Goal: Obtain resource: Download file/media

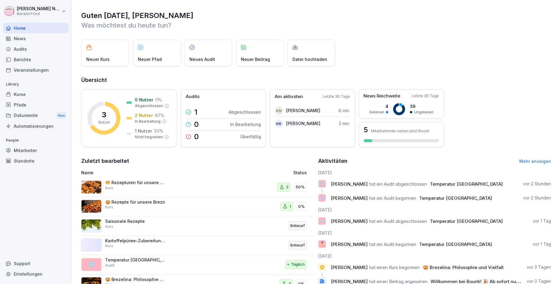
click at [22, 47] on div "Audits" at bounding box center [35, 49] width 65 height 10
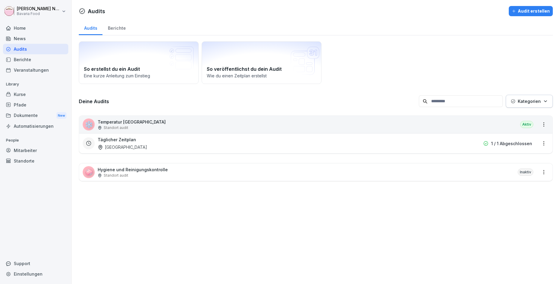
click at [197, 130] on div "❄️ Temperatur [GEOGRAPHIC_DATA] Standort audit [GEOGRAPHIC_DATA]" at bounding box center [315, 124] width 473 height 17
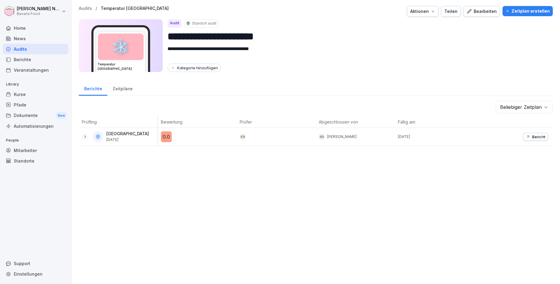
click at [533, 137] on p "Bericht" at bounding box center [538, 136] width 13 height 5
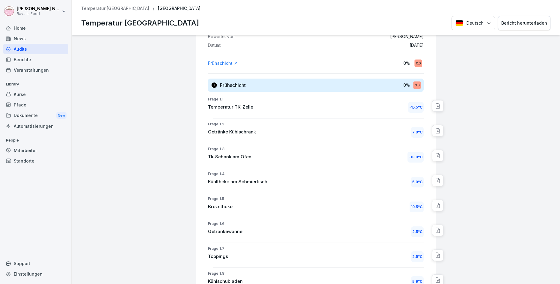
scroll to position [72, 0]
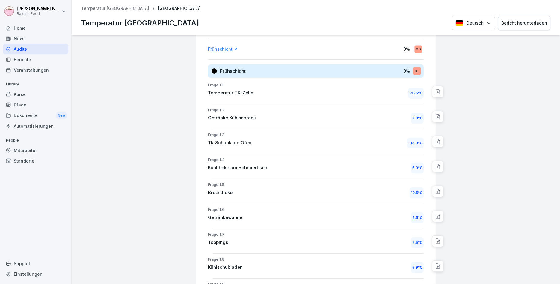
click at [437, 91] on icon at bounding box center [438, 91] width 4 height 5
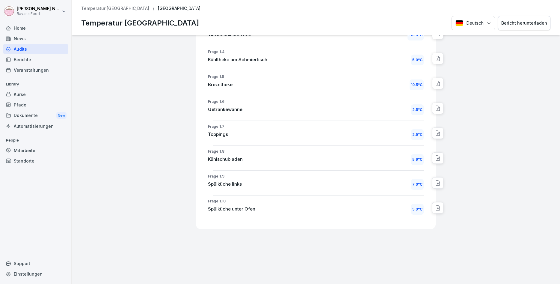
scroll to position [0, 0]
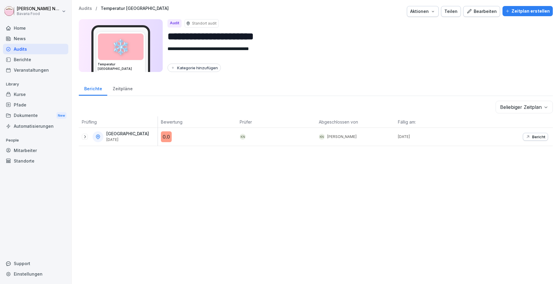
click at [86, 137] on icon at bounding box center [84, 136] width 5 height 5
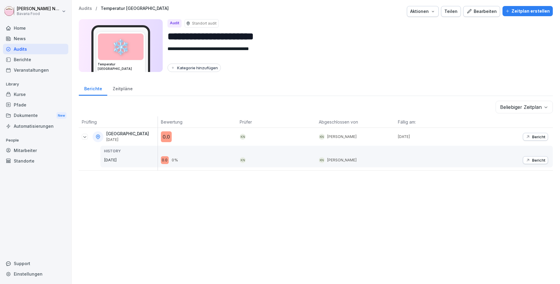
click at [537, 162] on p "Bericht" at bounding box center [538, 159] width 13 height 5
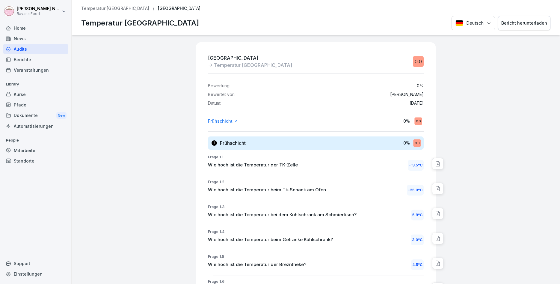
click at [515, 25] on div "Bericht herunterladen" at bounding box center [524, 23] width 46 height 7
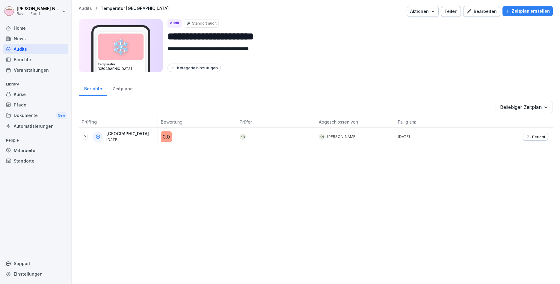
click at [539, 139] on button "Bericht" at bounding box center [534, 137] width 25 height 8
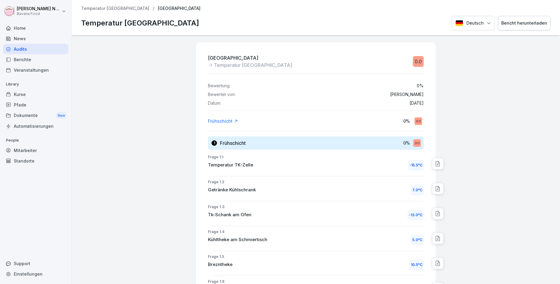
click at [520, 26] on div "Bericht herunterladen" at bounding box center [524, 23] width 46 height 7
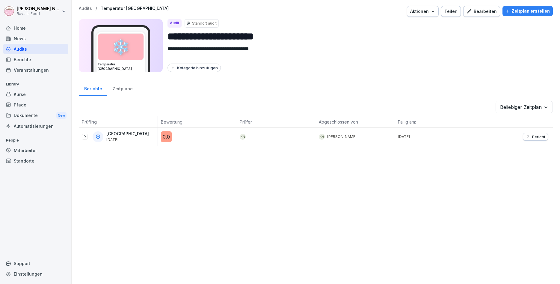
click at [478, 7] on button "Bearbeiten" at bounding box center [481, 11] width 37 height 11
